Goal: Check status: Check status

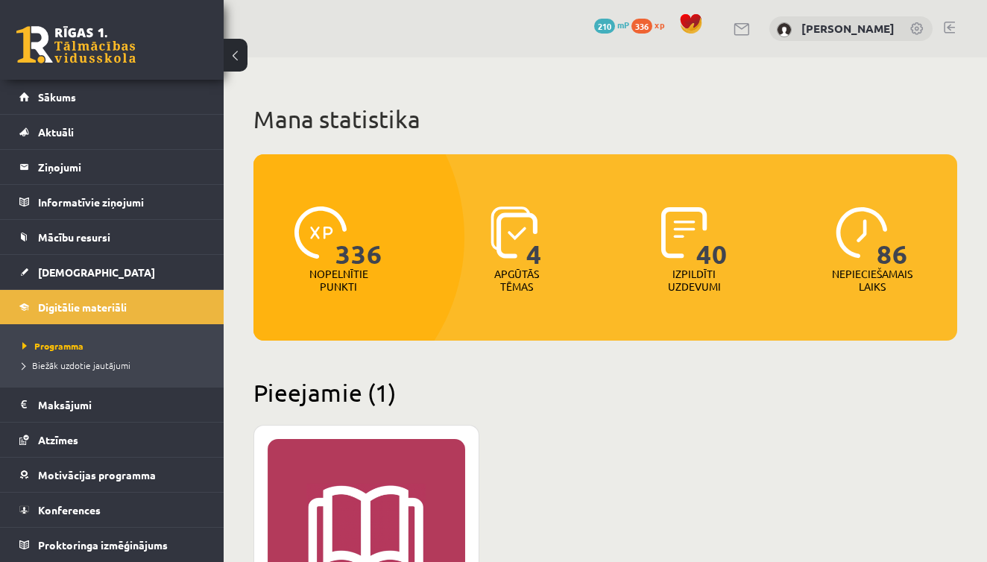
scroll to position [370, 0]
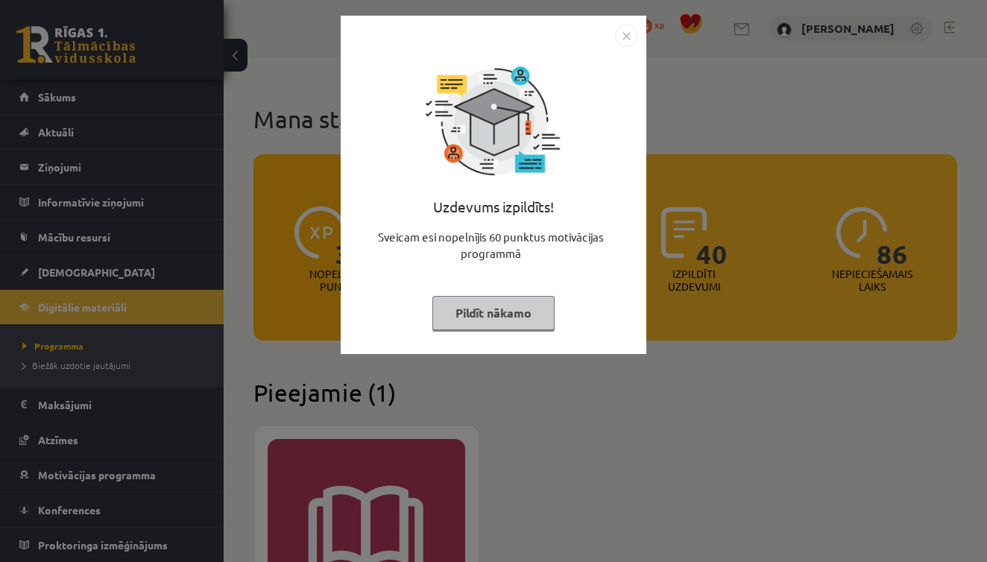
scroll to position [370, 0]
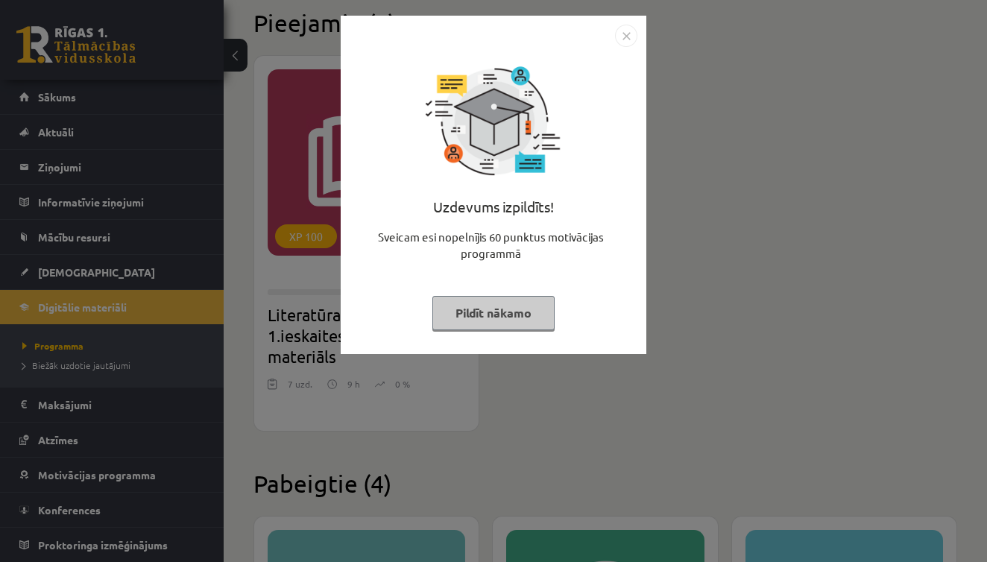
click at [631, 35] on img "Close" at bounding box center [626, 36] width 22 height 22
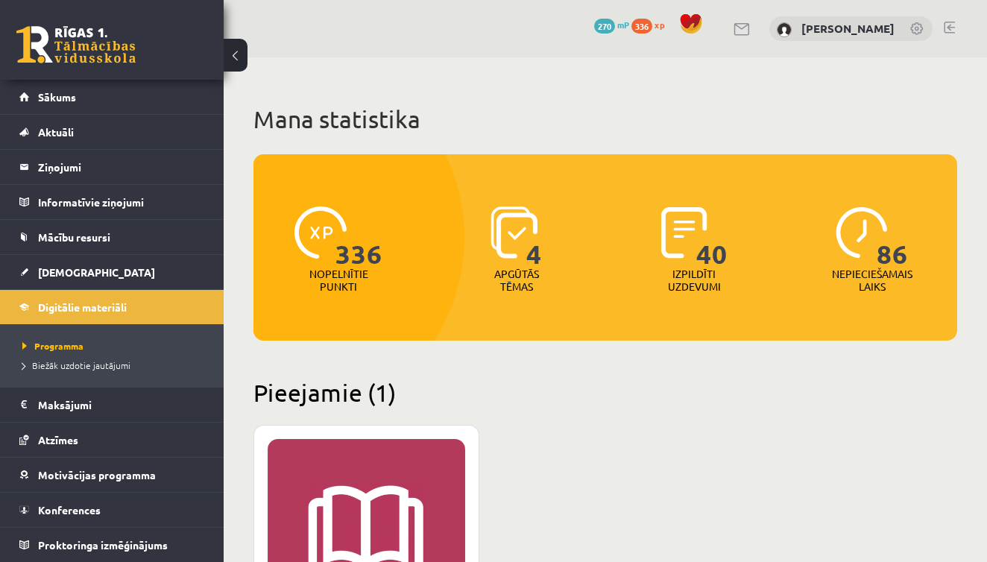
scroll to position [0, 0]
click at [61, 100] on span "Sākums" at bounding box center [57, 96] width 38 height 13
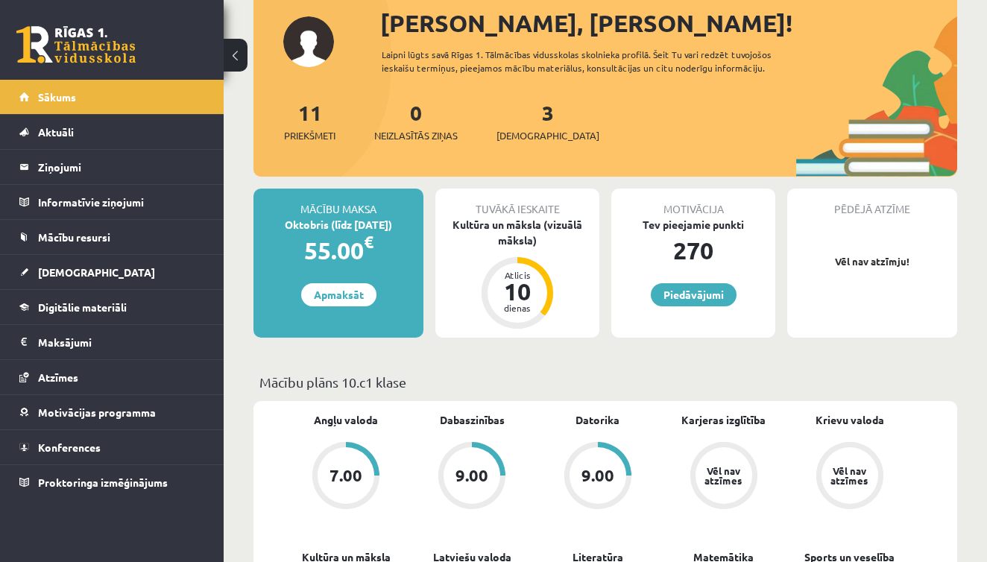
scroll to position [94, 0]
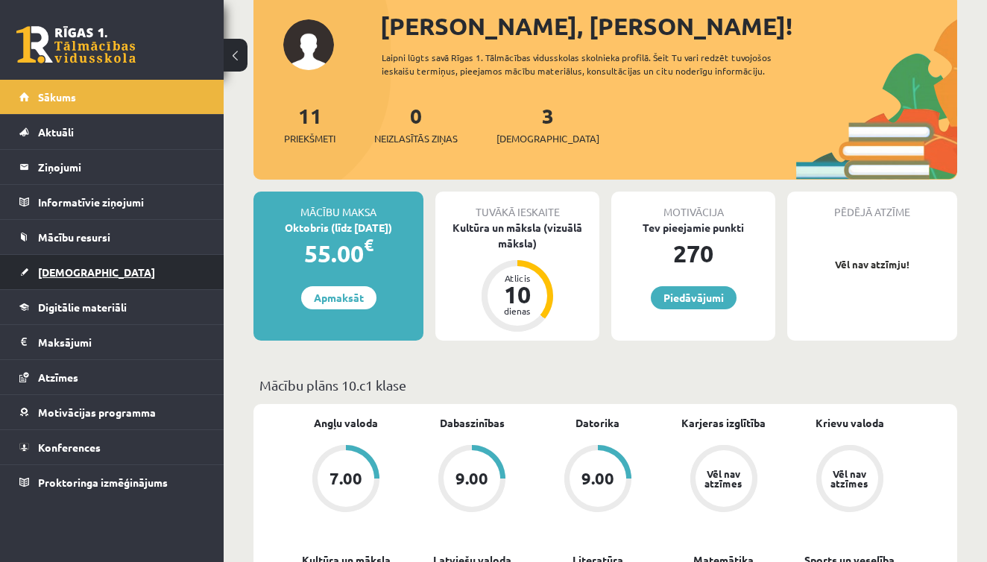
click at [58, 266] on span "[DEMOGRAPHIC_DATA]" at bounding box center [96, 271] width 117 height 13
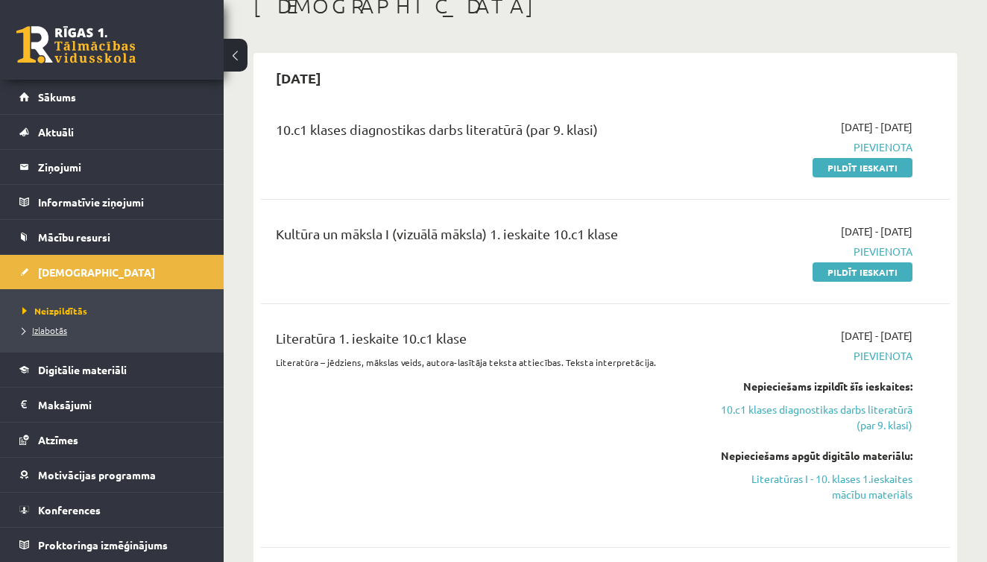
click at [55, 329] on span "Izlabotās" at bounding box center [44, 330] width 45 height 12
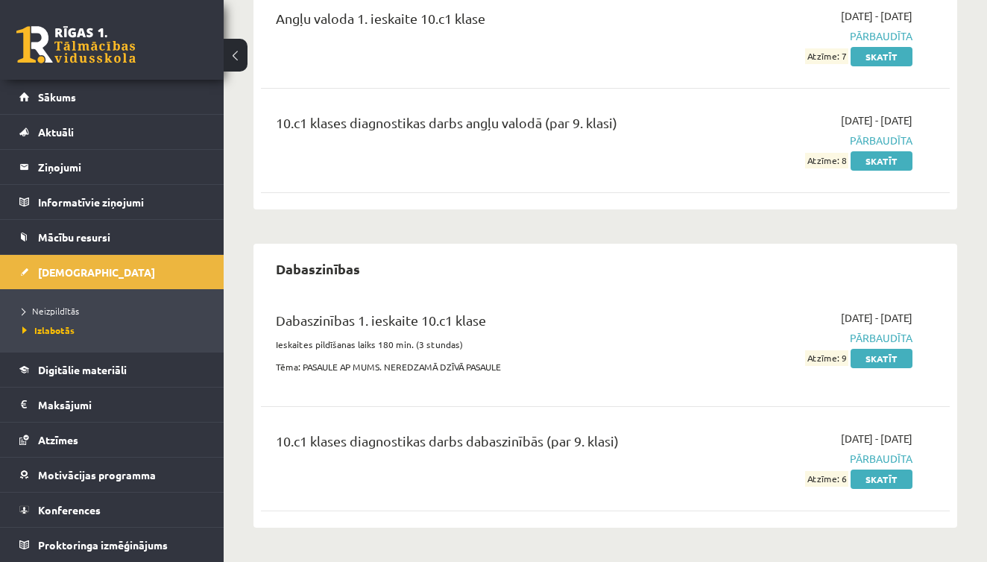
scroll to position [235, 0]
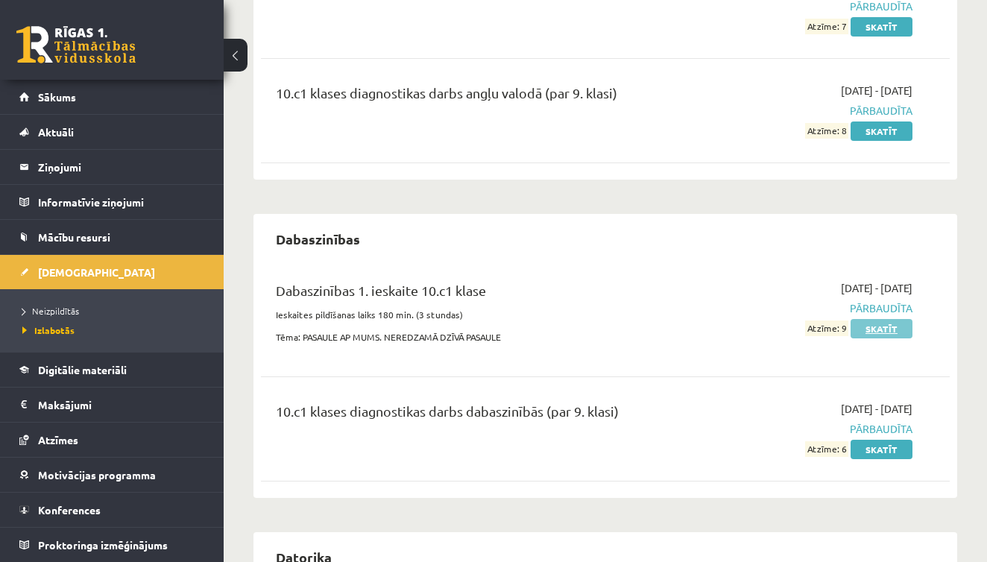
click at [873, 325] on link "Skatīt" at bounding box center [881, 328] width 62 height 19
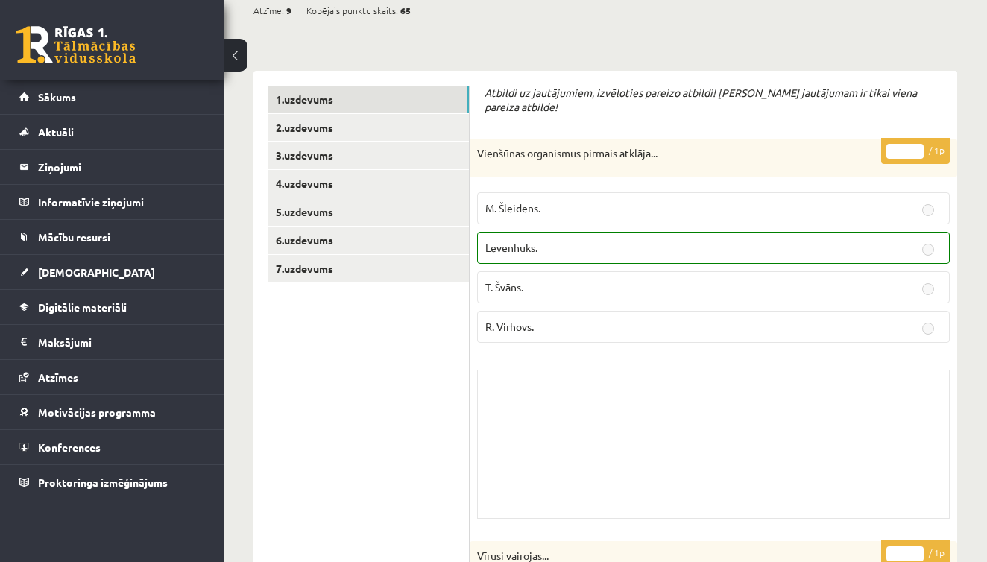
scroll to position [69, 0]
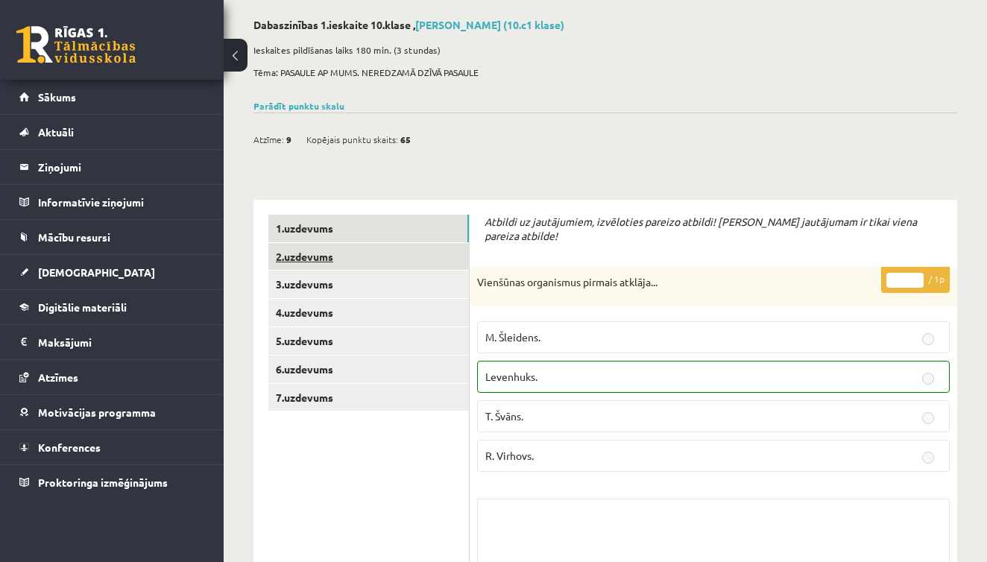
click at [318, 257] on link "2.uzdevums" at bounding box center [368, 257] width 200 height 28
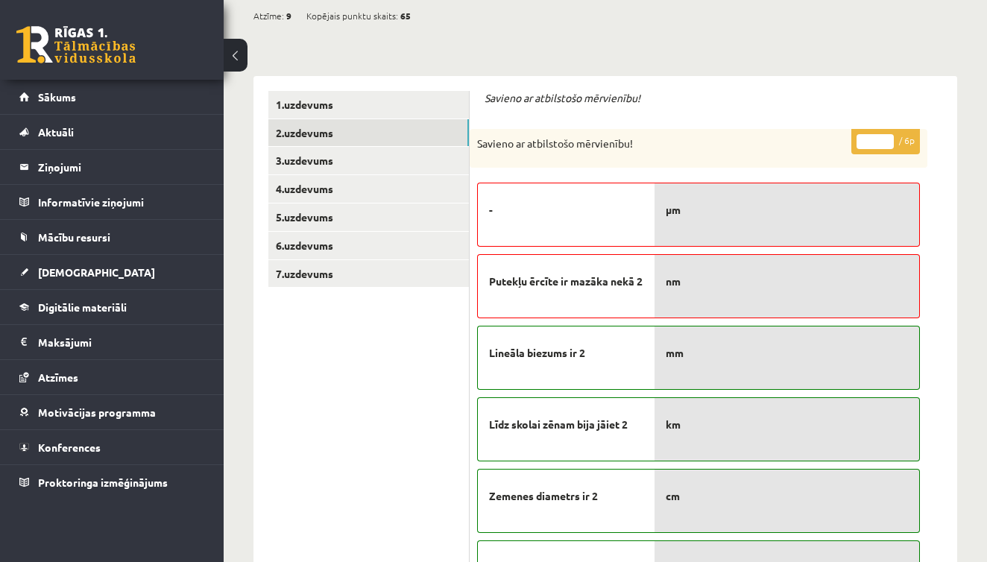
scroll to position [209, 0]
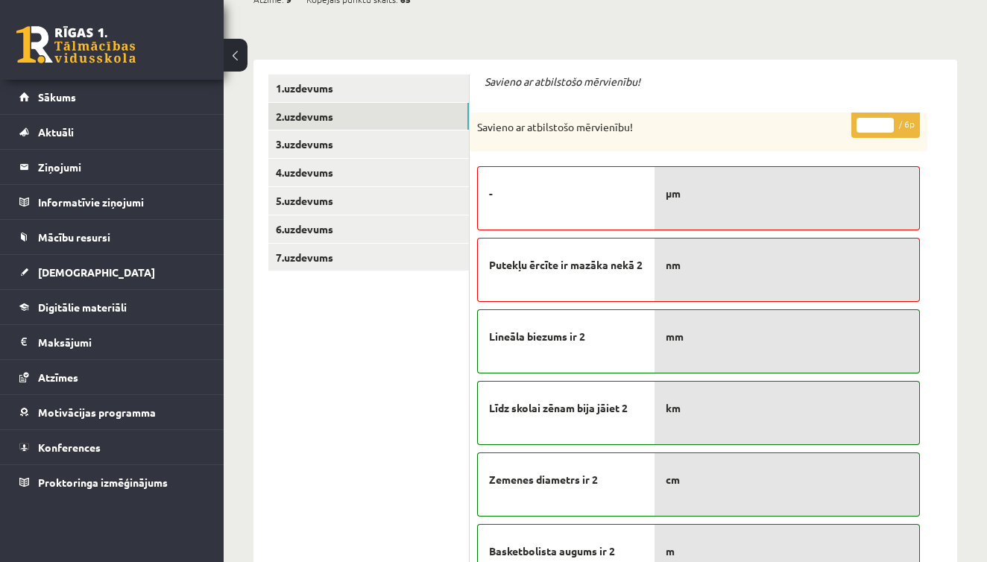
click at [531, 208] on div "-" at bounding box center [565, 198] width 177 height 64
drag, startPoint x: 508, startPoint y: 198, endPoint x: 613, endPoint y: 192, distance: 105.3
click at [612, 192] on p "-" at bounding box center [566, 193] width 154 height 31
click at [674, 191] on span "μm" at bounding box center [672, 194] width 15 height 16
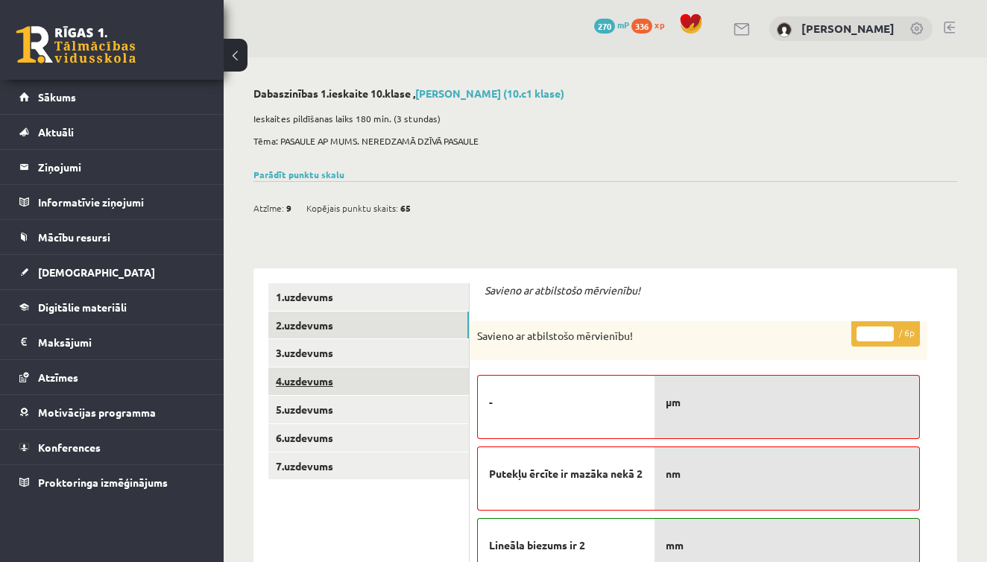
scroll to position [0, 0]
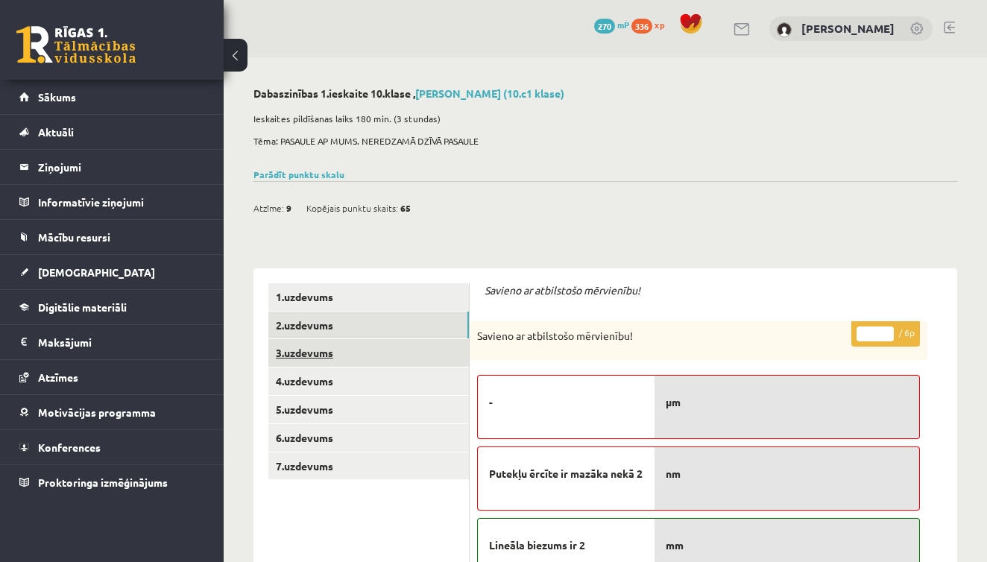
click at [291, 348] on link "3.uzdevums" at bounding box center [368, 353] width 200 height 28
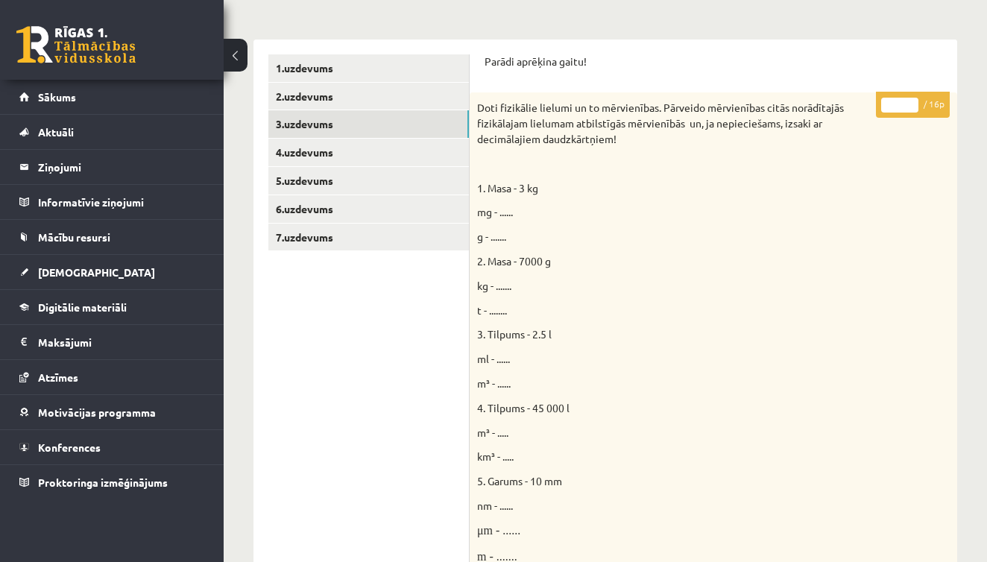
scroll to position [159, 0]
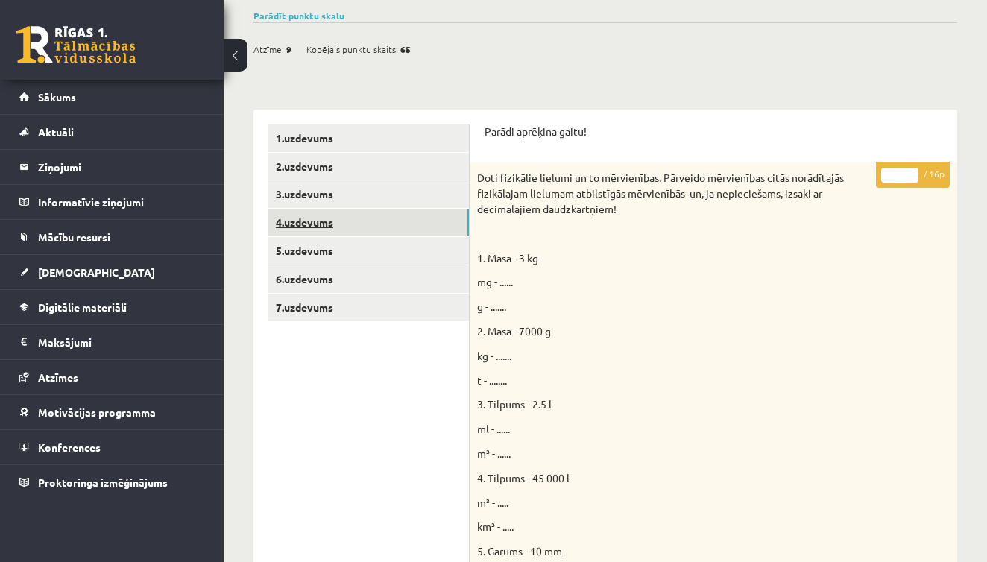
click at [308, 222] on link "4.uzdevums" at bounding box center [368, 223] width 200 height 28
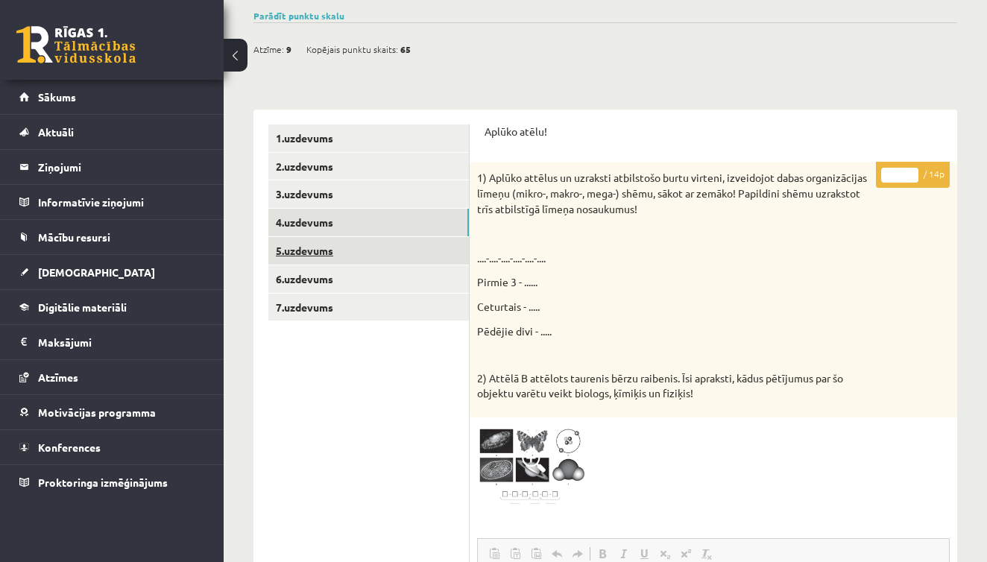
scroll to position [0, 0]
click at [312, 251] on link "5.uzdevums" at bounding box center [368, 251] width 200 height 28
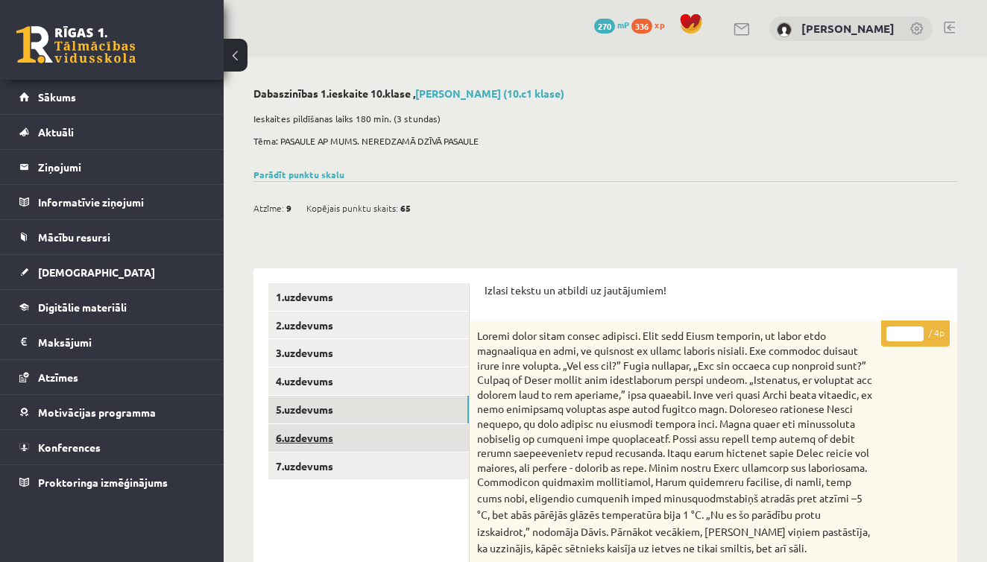
click at [298, 428] on link "6.uzdevums" at bounding box center [368, 438] width 200 height 28
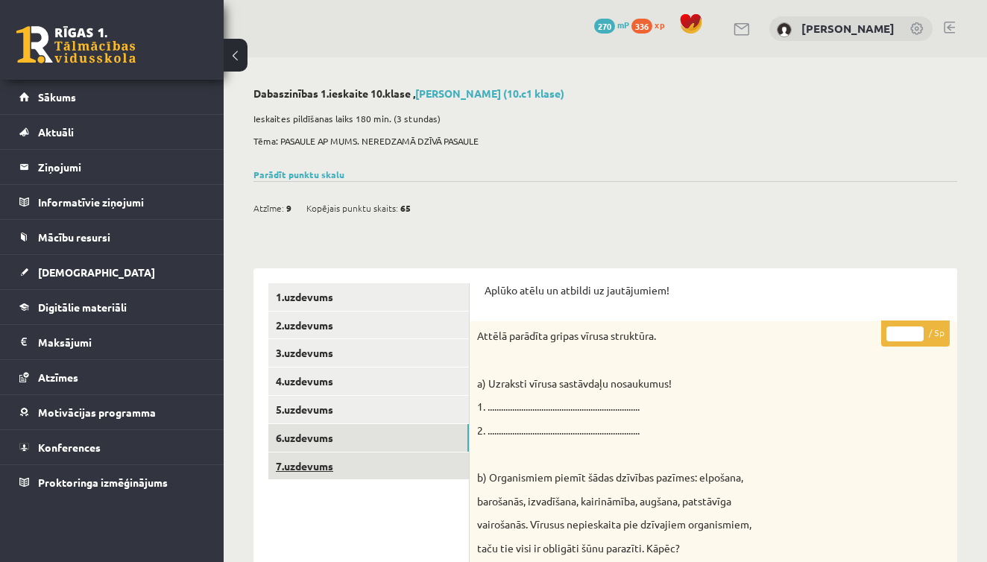
click at [284, 472] on link "7.uzdevums" at bounding box center [368, 466] width 200 height 28
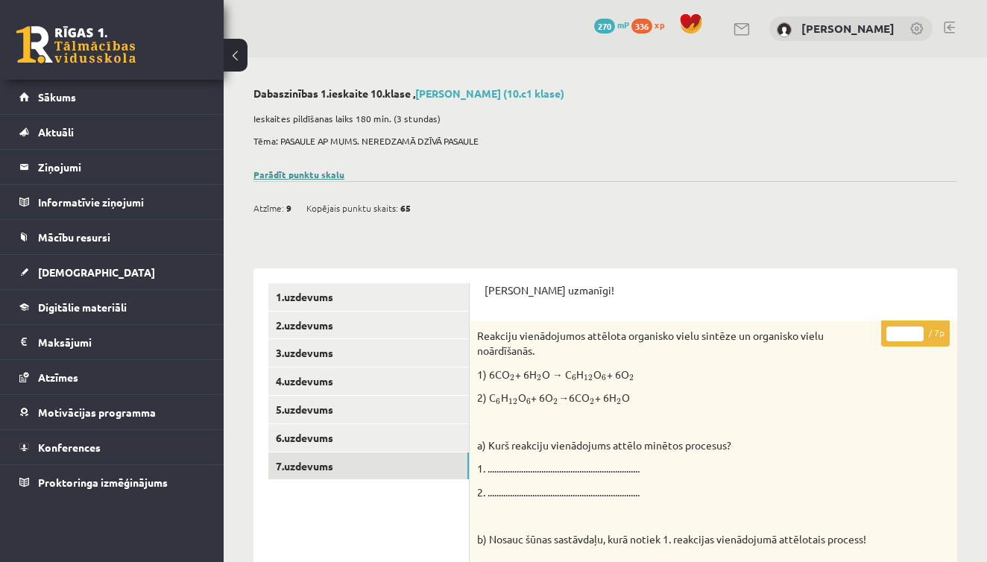
click at [296, 174] on link "Parādīt punktu skalu" at bounding box center [298, 174] width 91 height 12
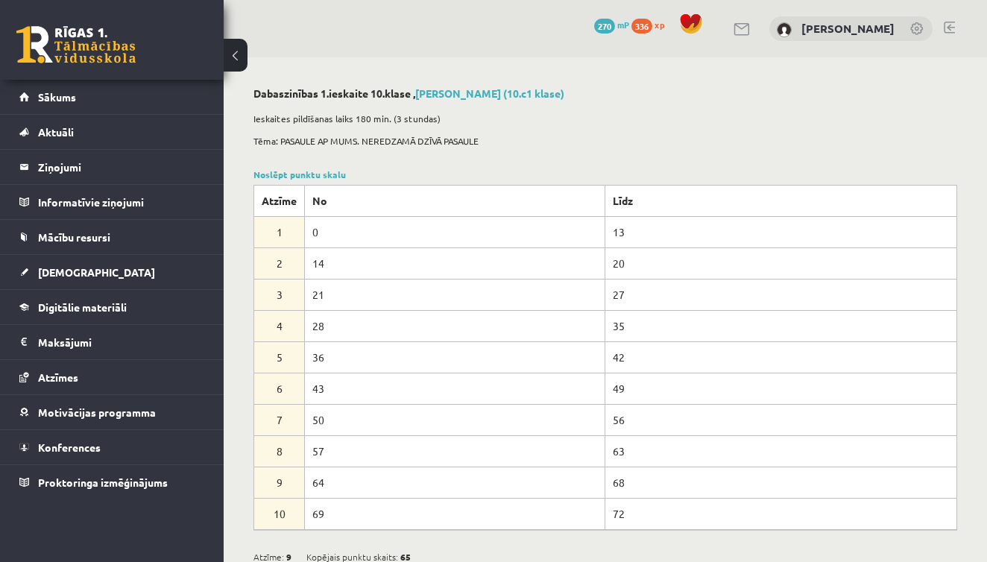
click at [238, 60] on button at bounding box center [236, 55] width 24 height 33
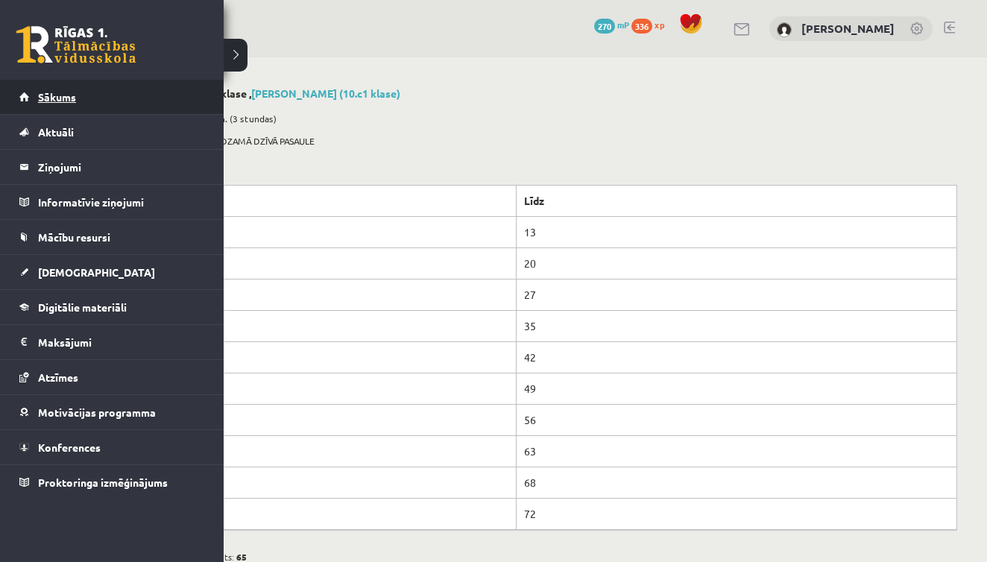
click at [50, 96] on span "Sākums" at bounding box center [57, 96] width 38 height 13
